Goal: Transaction & Acquisition: Purchase product/service

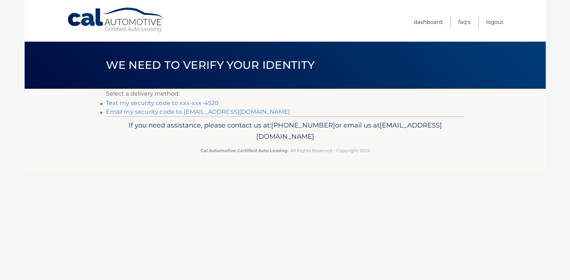
click at [152, 102] on link "Text my security code to xxx-xxx-4520" at bounding box center [162, 102] width 113 height 7
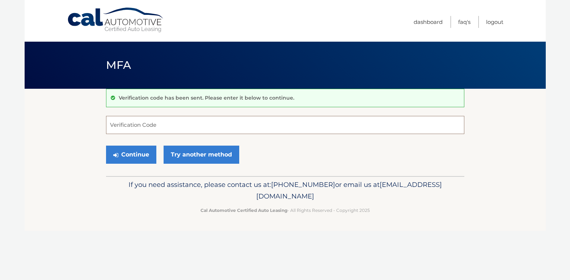
click at [183, 128] on input "Verification Code" at bounding box center [285, 125] width 358 height 18
type input "478773"
click at [138, 158] on button "Continue" at bounding box center [131, 154] width 50 height 18
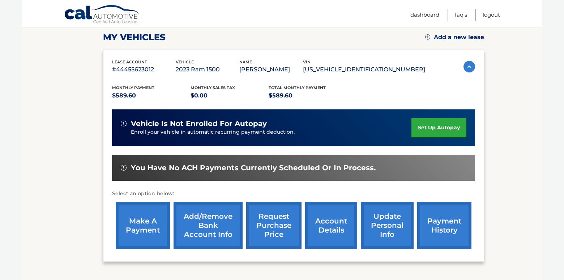
scroll to position [145, 0]
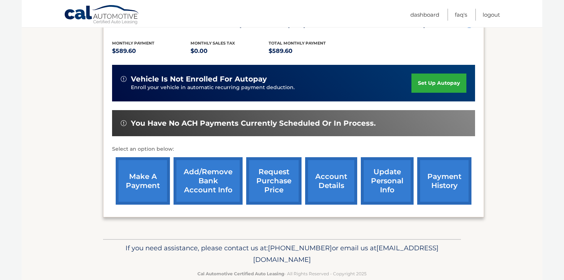
click at [143, 186] on link "make a payment" at bounding box center [143, 180] width 54 height 47
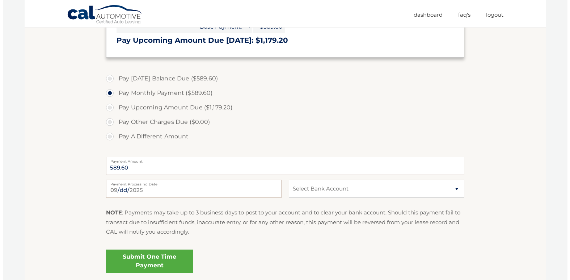
scroll to position [217, 0]
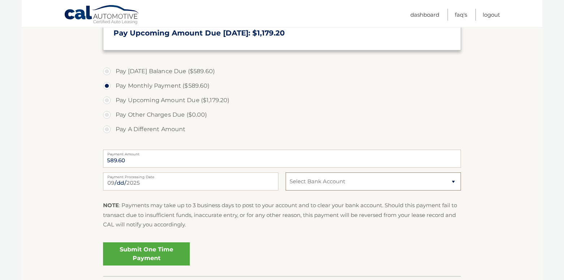
click at [453, 182] on select "Select Bank Account Checking BETHPAGE FEDERAL CREDIT UNION *****9411 Checking W…" at bounding box center [373, 181] width 175 height 18
select select "YWI3YTBiNGYtNWFlNi00MGRlLWE1MjctMzRmZjJkMGE1YzZj"
click at [286, 172] on select "Select Bank Account Checking BETHPAGE FEDERAL CREDIT UNION *****9411 Checking W…" at bounding box center [373, 181] width 175 height 18
click at [160, 252] on link "Submit One Time Payment" at bounding box center [146, 253] width 87 height 23
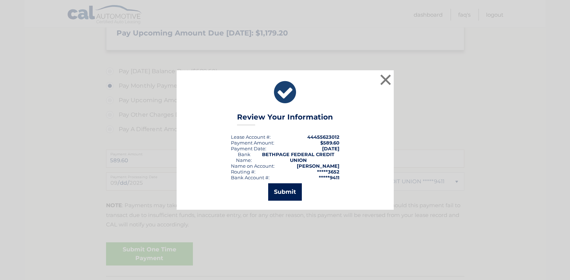
click at [285, 187] on button "Submit" at bounding box center [285, 191] width 34 height 17
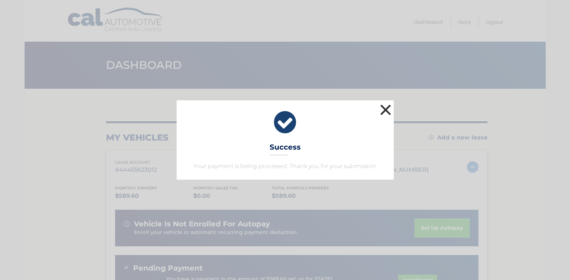
click at [386, 107] on button "×" at bounding box center [385, 109] width 14 height 14
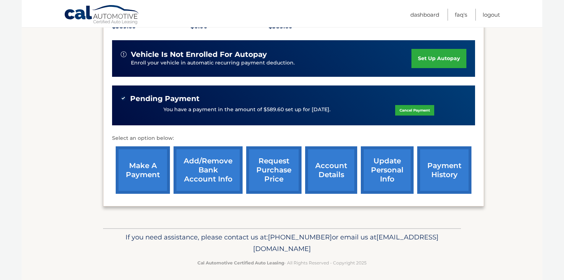
scroll to position [173, 0]
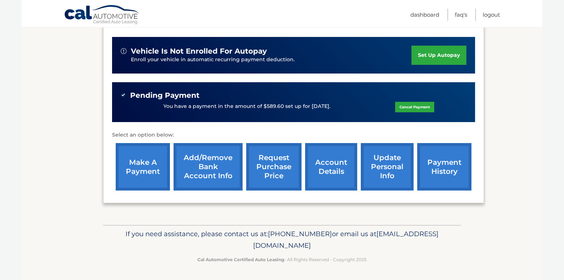
click at [336, 172] on link "account details" at bounding box center [331, 166] width 52 height 47
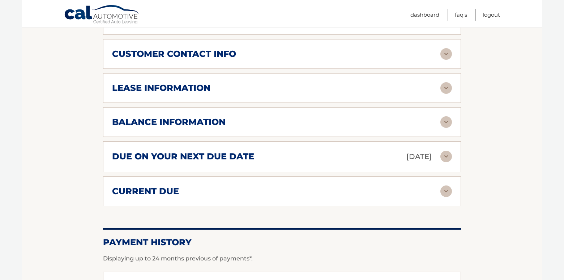
scroll to position [398, 0]
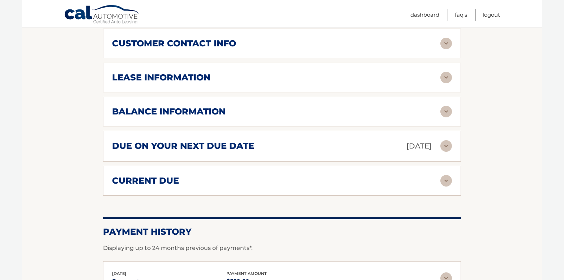
click at [441, 144] on img at bounding box center [447, 146] width 12 height 12
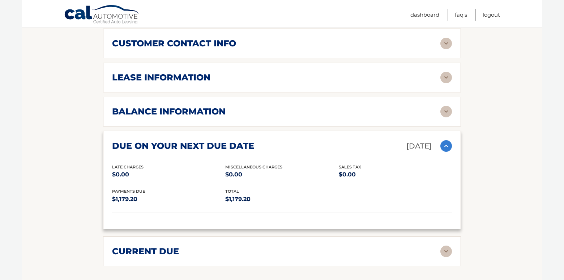
click at [441, 144] on img at bounding box center [447, 146] width 12 height 12
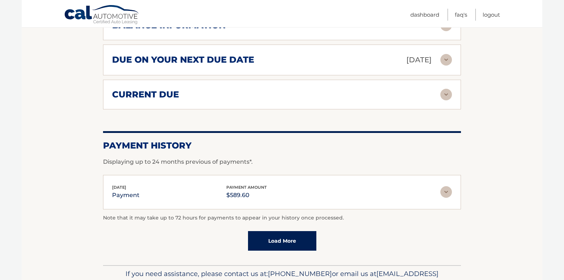
scroll to position [507, 0]
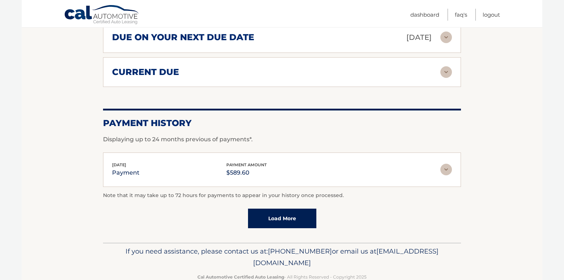
click at [446, 169] on img at bounding box center [447, 170] width 12 height 12
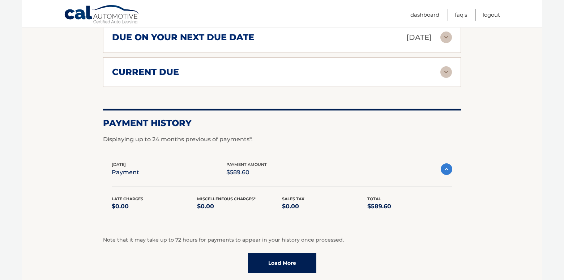
click at [446, 169] on img at bounding box center [447, 169] width 12 height 12
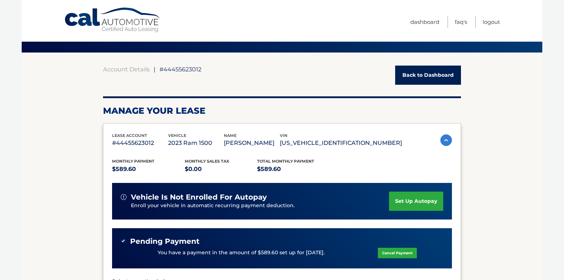
scroll to position [0, 0]
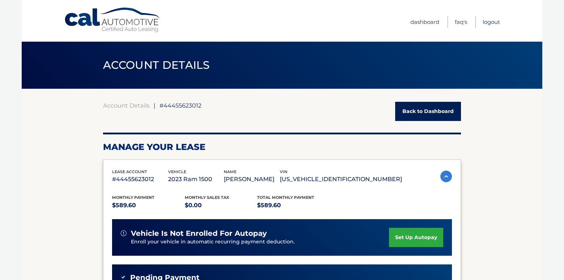
click at [487, 24] on link "Logout" at bounding box center [491, 22] width 17 height 12
